Goal: Task Accomplishment & Management: Use online tool/utility

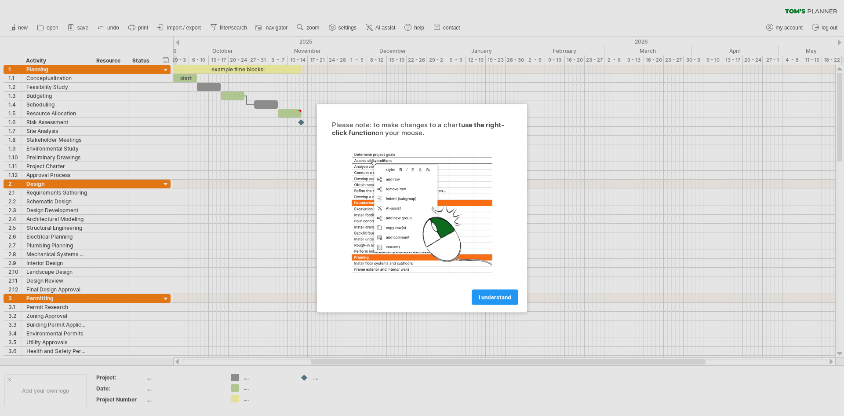
click at [485, 299] on span "I understand" at bounding box center [495, 296] width 33 height 7
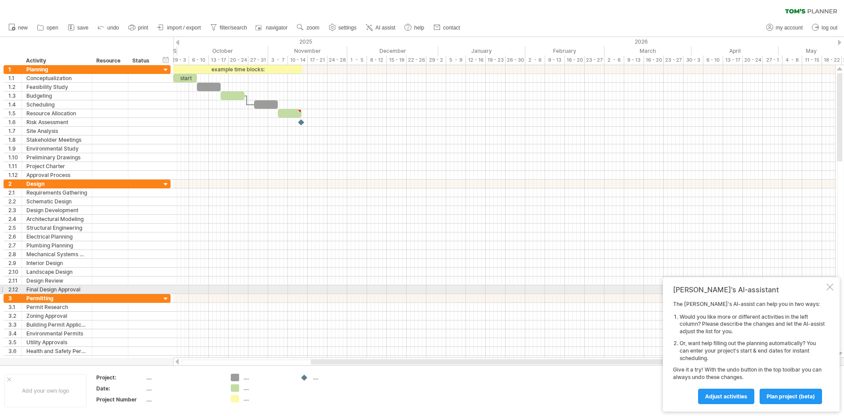
click at [831, 288] on div at bounding box center [830, 286] width 7 height 7
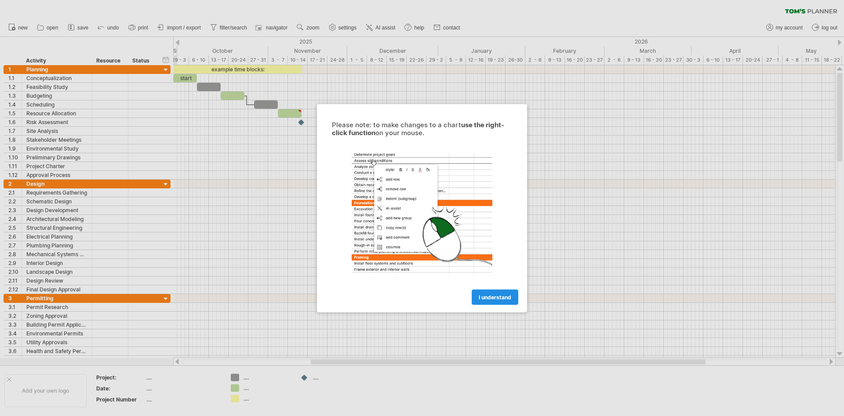
click at [492, 295] on span "I understand" at bounding box center [495, 296] width 33 height 7
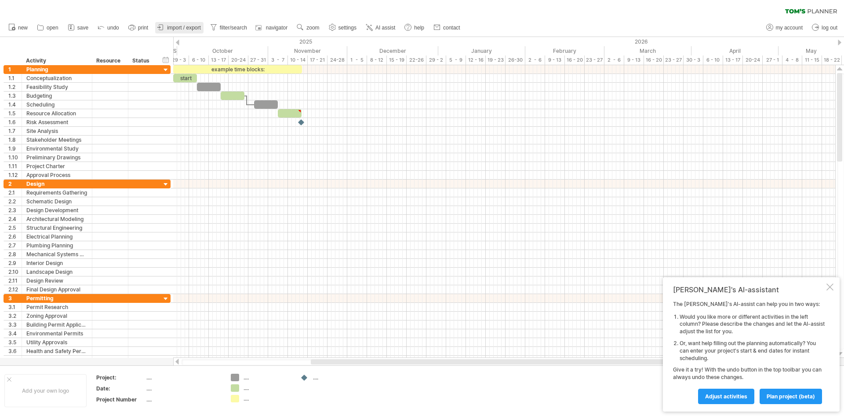
click at [190, 30] on span "import / export" at bounding box center [184, 28] width 34 height 6
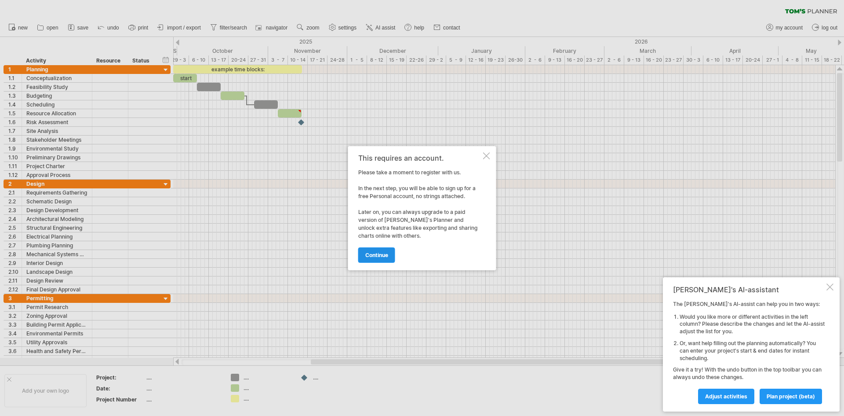
click at [372, 257] on span "continue" at bounding box center [376, 255] width 23 height 7
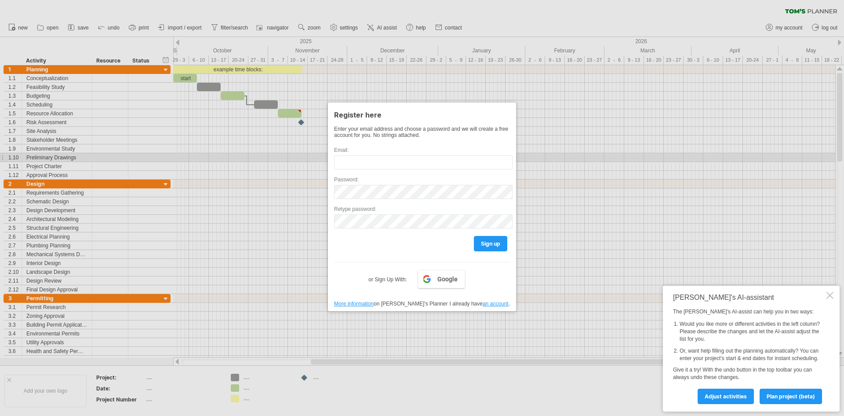
click at [541, 154] on div at bounding box center [422, 208] width 844 height 416
